Goal: Task Accomplishment & Management: Complete application form

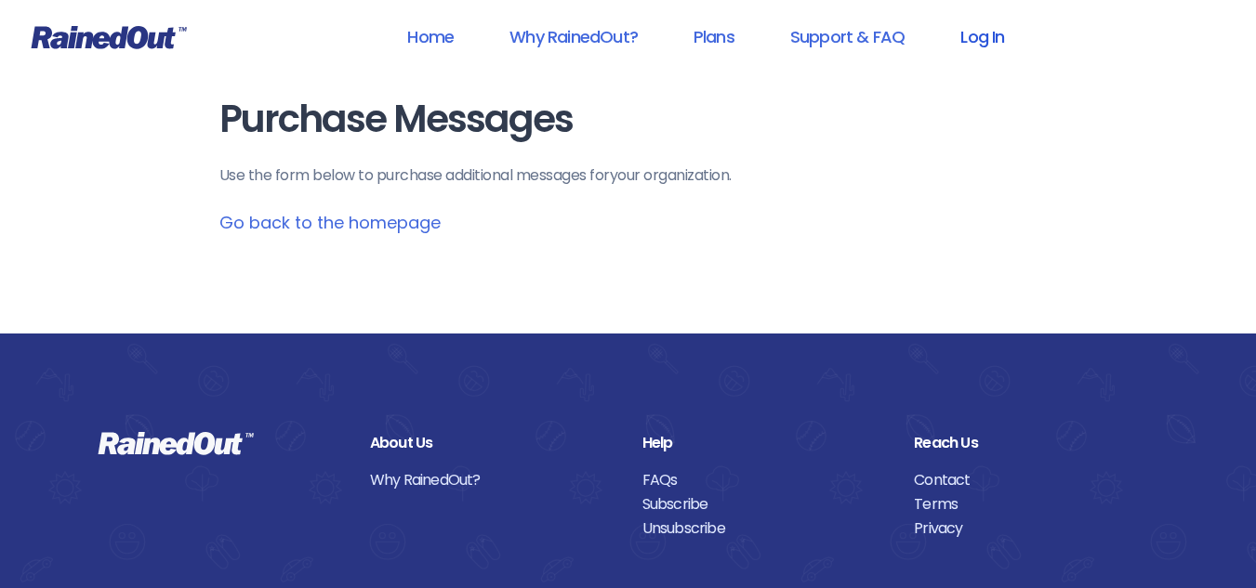
click at [964, 38] on link "Log In" at bounding box center [982, 37] width 92 height 42
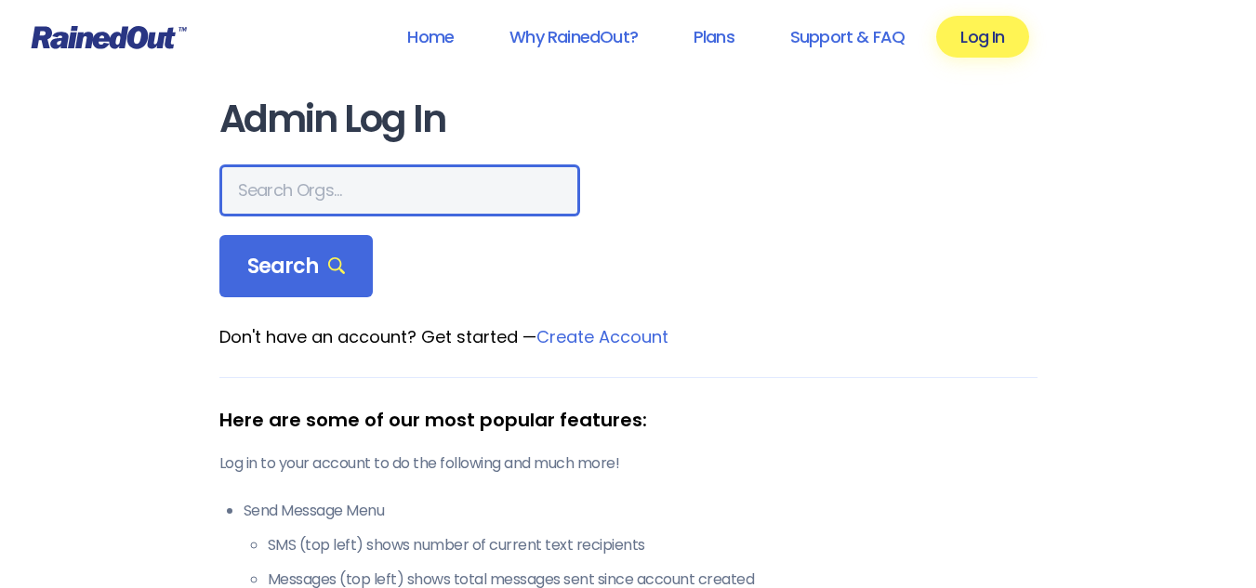
click at [336, 181] on input "text" at bounding box center [399, 191] width 361 height 52
type input "[GEOGRAPHIC_DATA]"
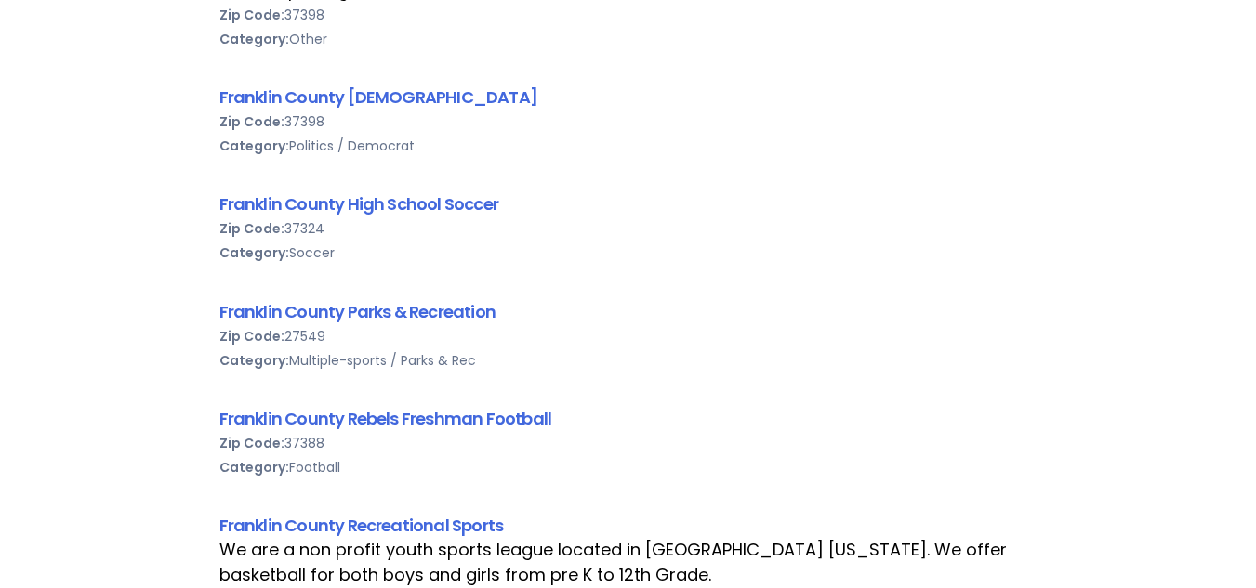
scroll to position [446, 0]
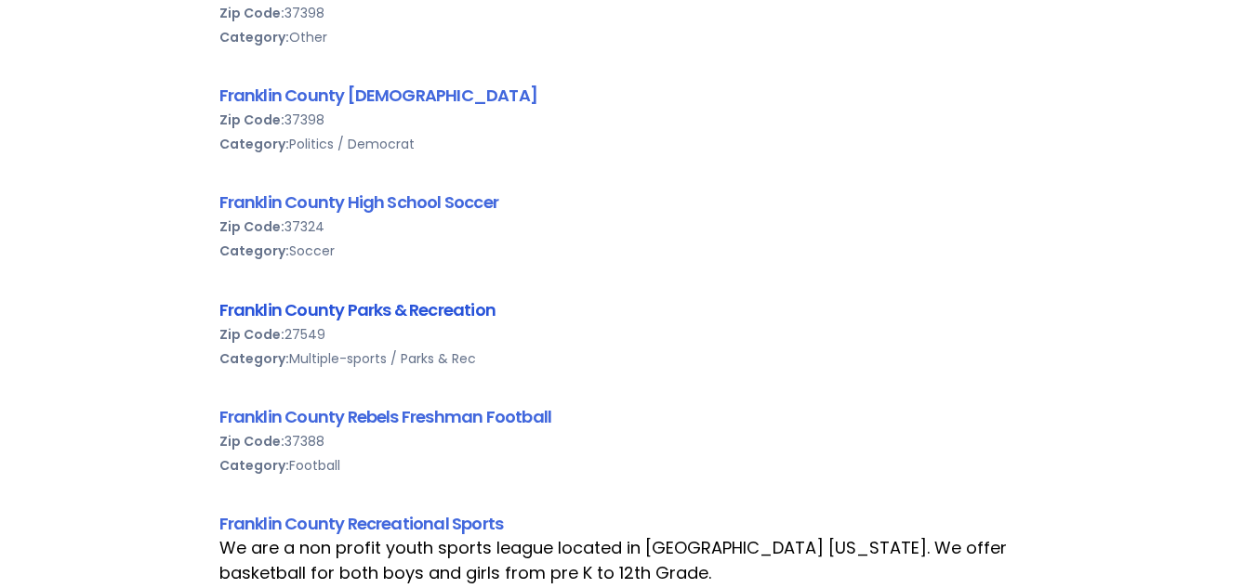
click at [327, 309] on link "Franklin County Parks & Recreation" at bounding box center [357, 309] width 276 height 23
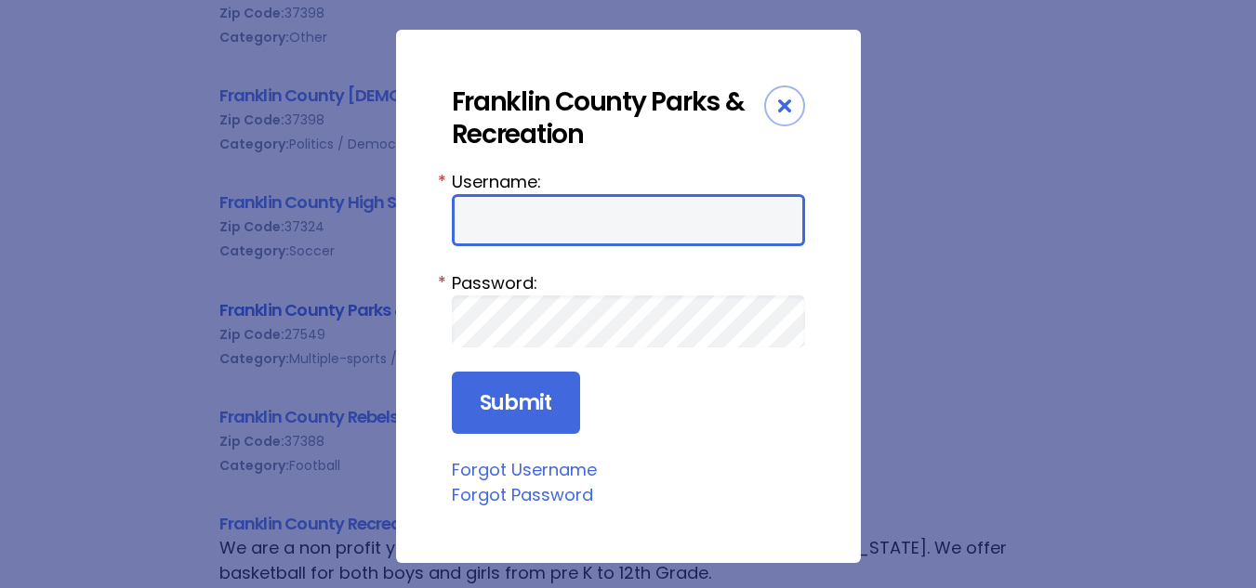
type input "LockamyE"
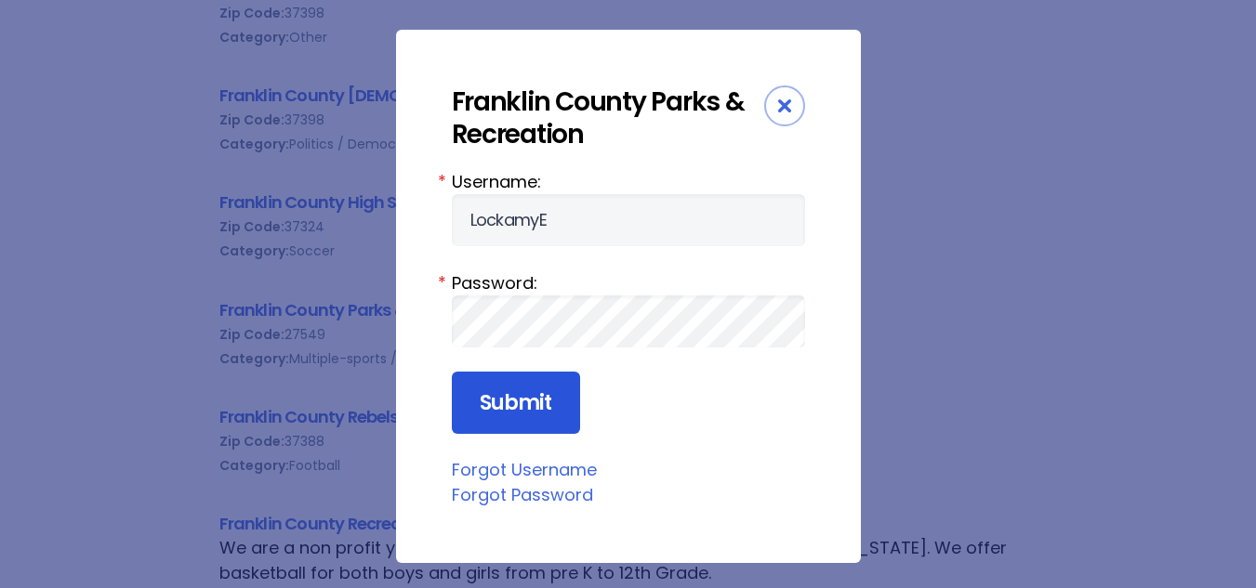
click at [550, 396] on input "Submit" at bounding box center [516, 403] width 128 height 63
